Goal: Task Accomplishment & Management: Manage account settings

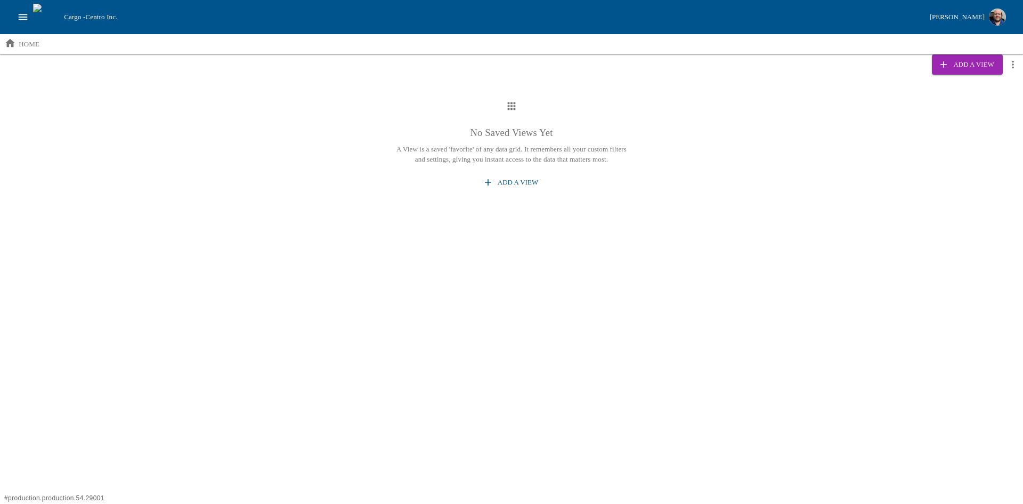
click at [952, 153] on div "No Saved Views Yet A View is a saved 'favorite' of any data grid. It remembers …" at bounding box center [511, 145] width 1023 height 125
click at [960, 8] on button "[PERSON_NAME]" at bounding box center [968, 16] width 85 height 23
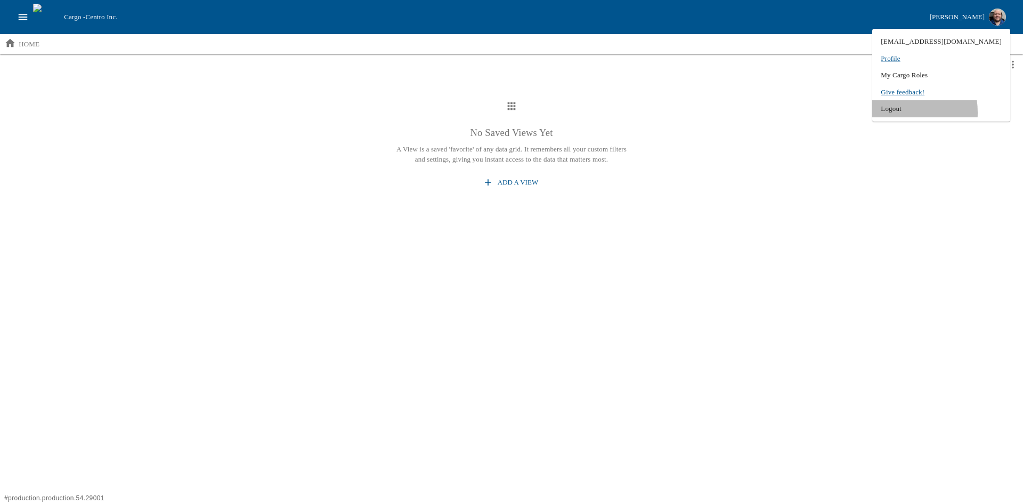
click at [928, 112] on li "Logout" at bounding box center [942, 108] width 138 height 17
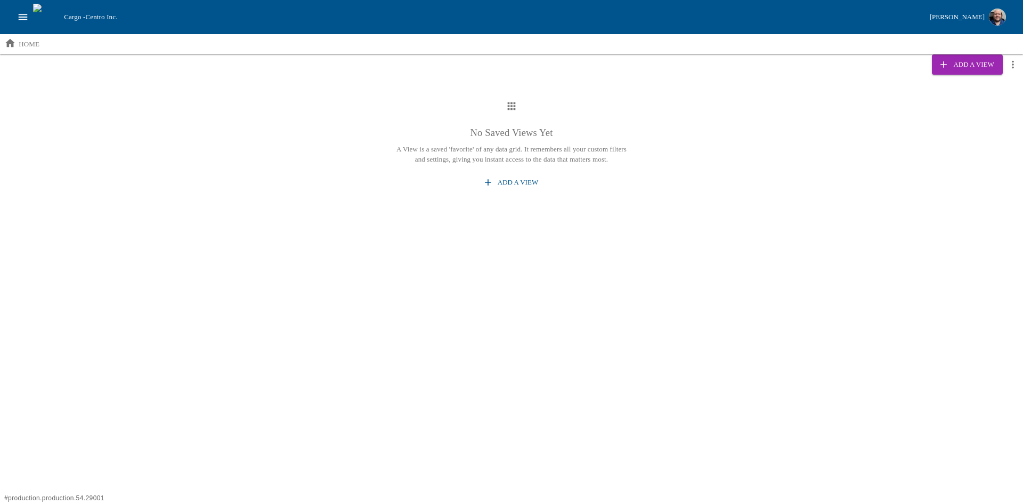
click at [609, 289] on div "No Saved Views Yet A View is a saved 'favorite' of any data grid. It remembers …" at bounding box center [511, 209] width 1023 height 252
